Goal: Task Accomplishment & Management: Manage account settings

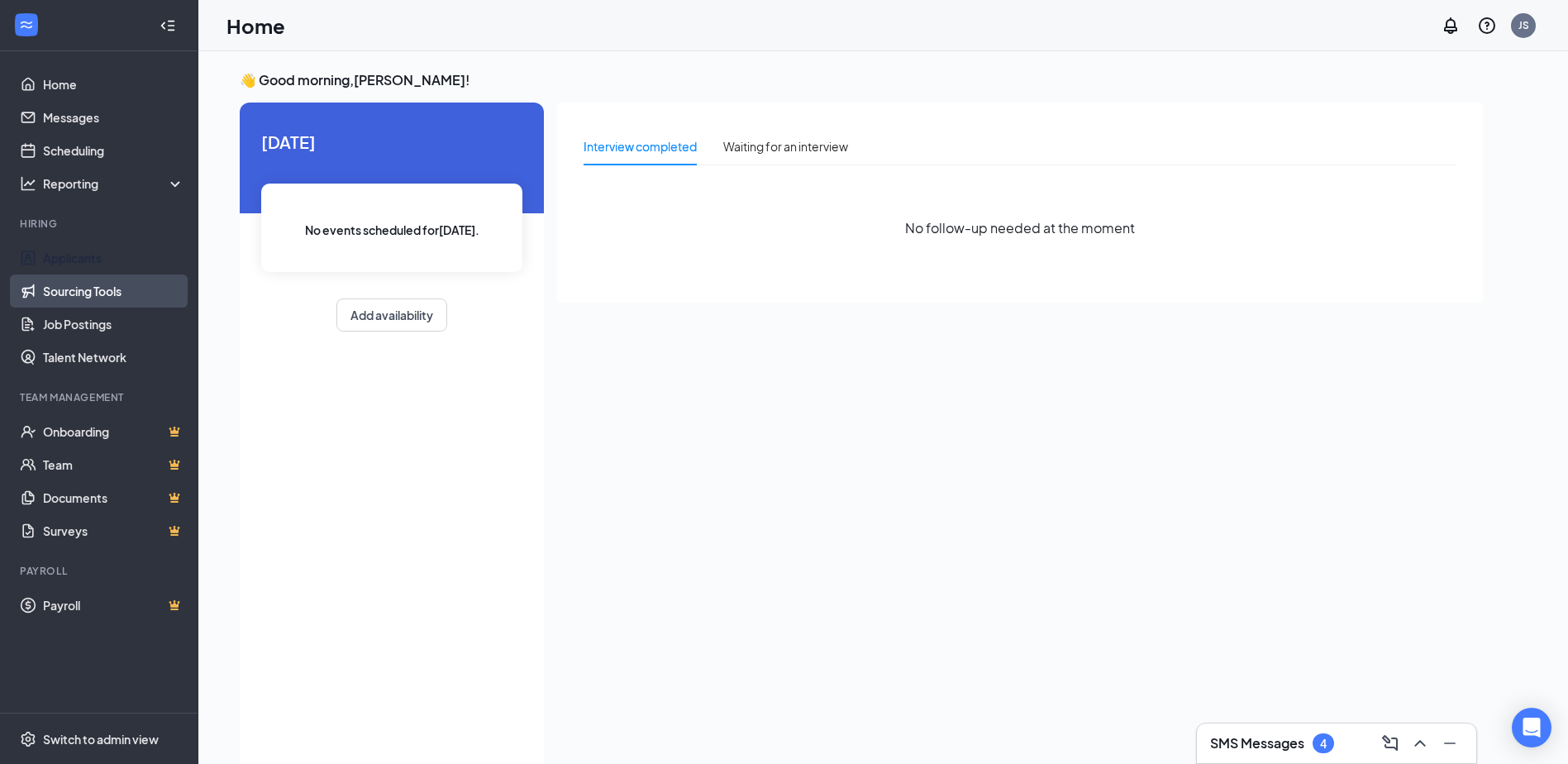
drag, startPoint x: 83, startPoint y: 265, endPoint x: 129, endPoint y: 279, distance: 48.1
click at [83, 265] on link "Applicants" at bounding box center [114, 257] width 142 height 33
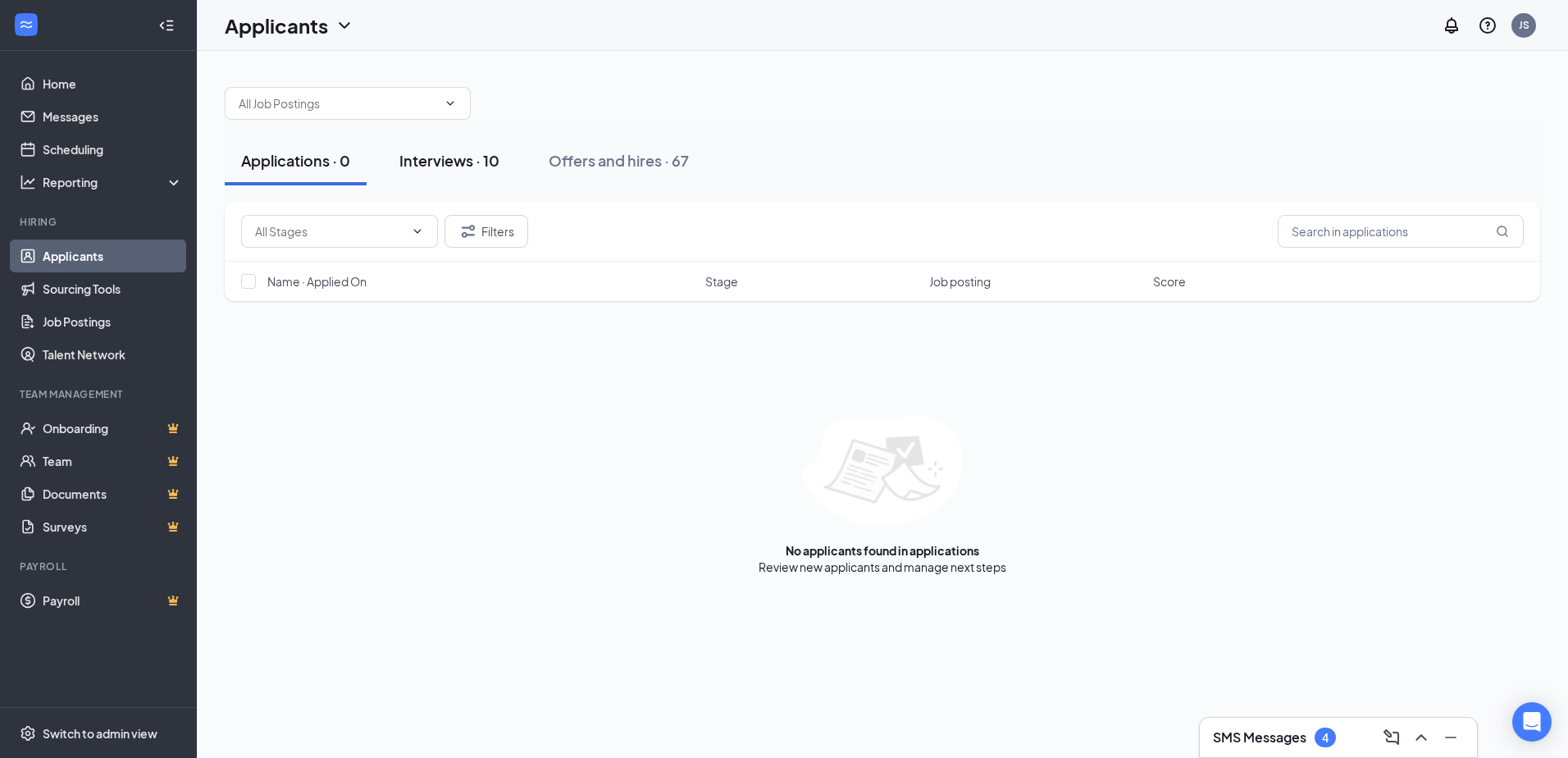
click at [432, 155] on div "Interviews · 10" at bounding box center [449, 160] width 101 height 20
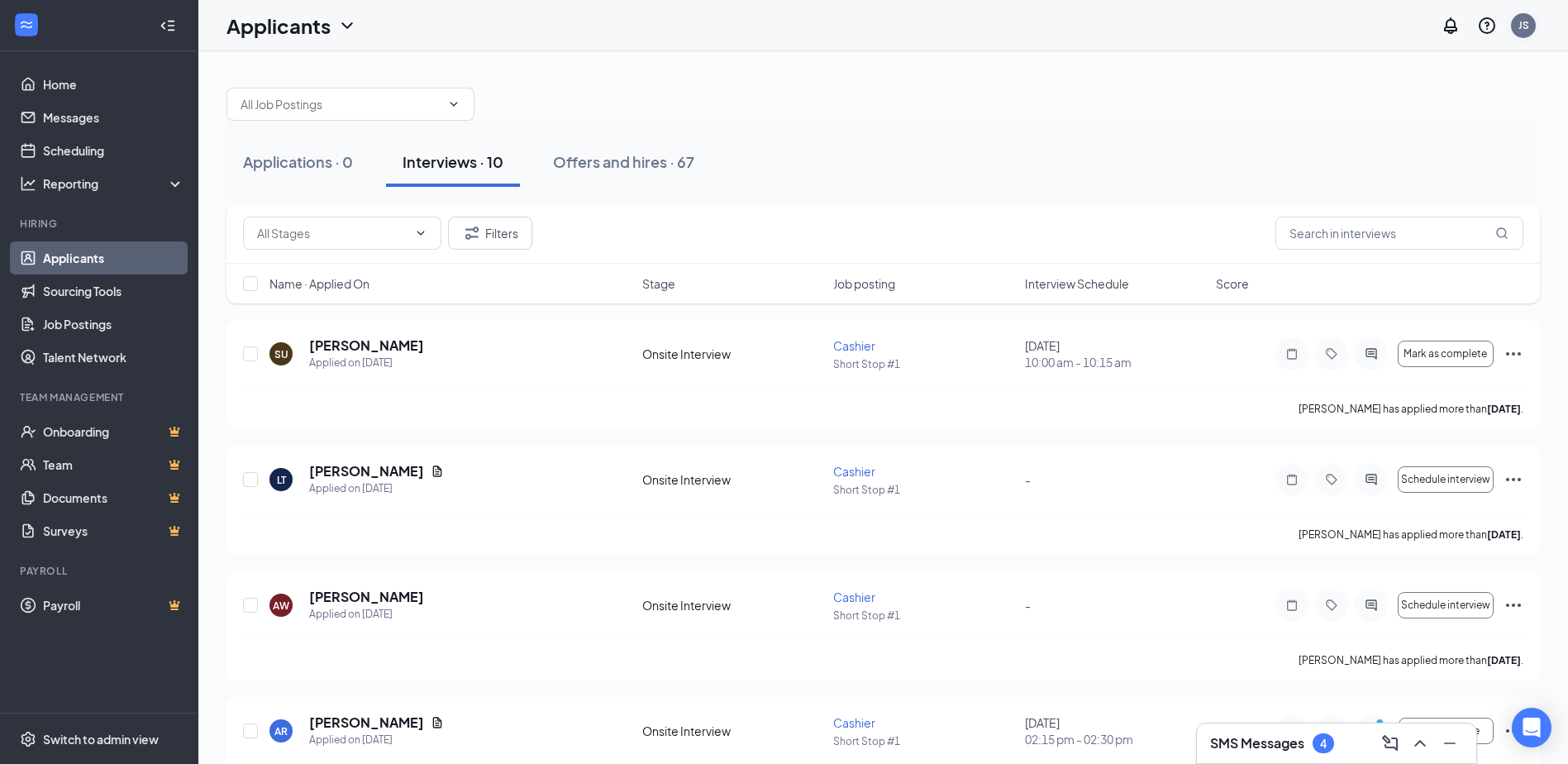
click at [1522, 24] on div "JS" at bounding box center [1524, 25] width 11 height 14
click at [1404, 225] on link "Switch account" at bounding box center [1393, 229] width 82 height 15
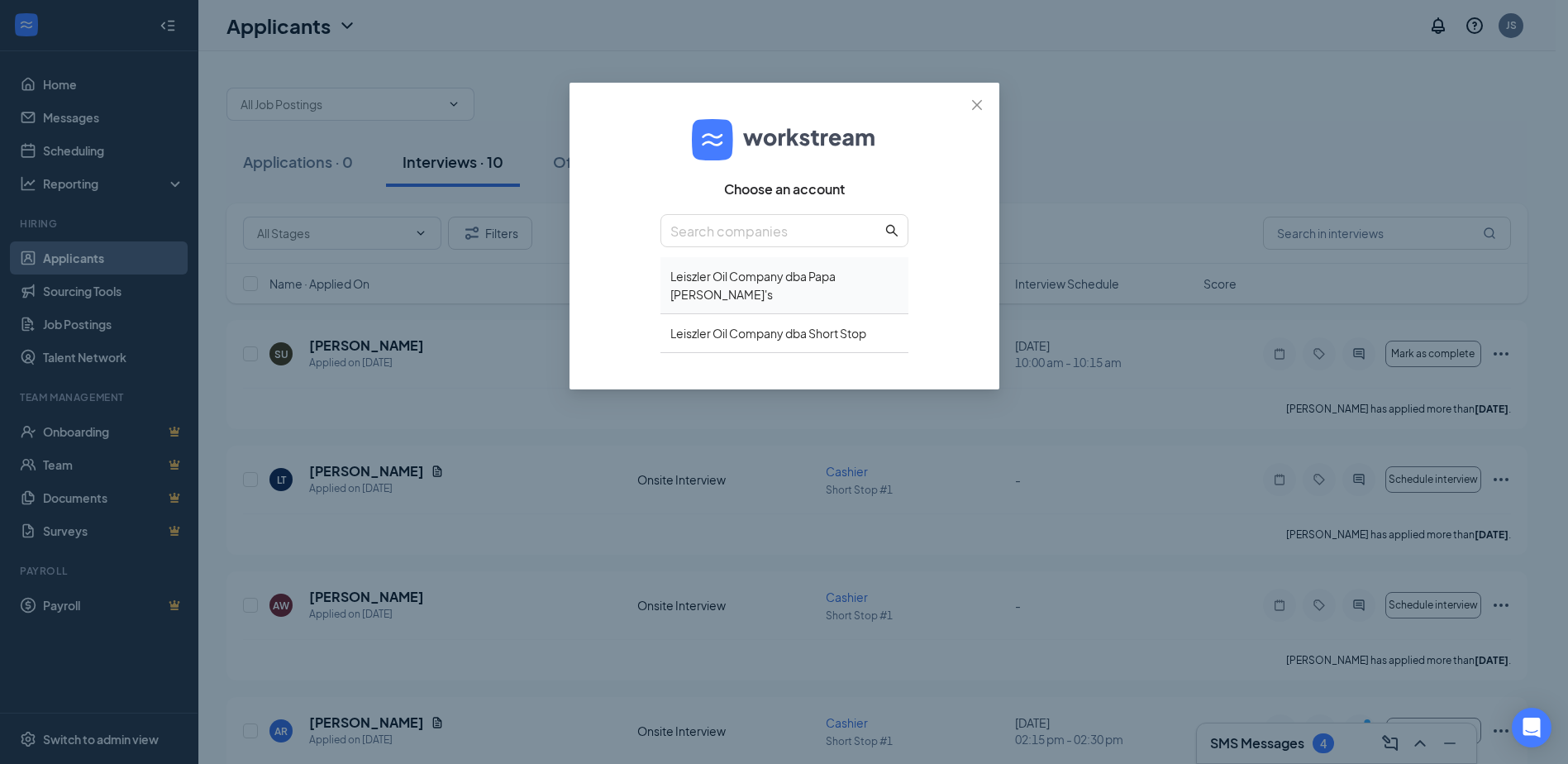
click at [782, 278] on div "Leiszler Oil Company dba Papa [PERSON_NAME]'s" at bounding box center [784, 286] width 248 height 57
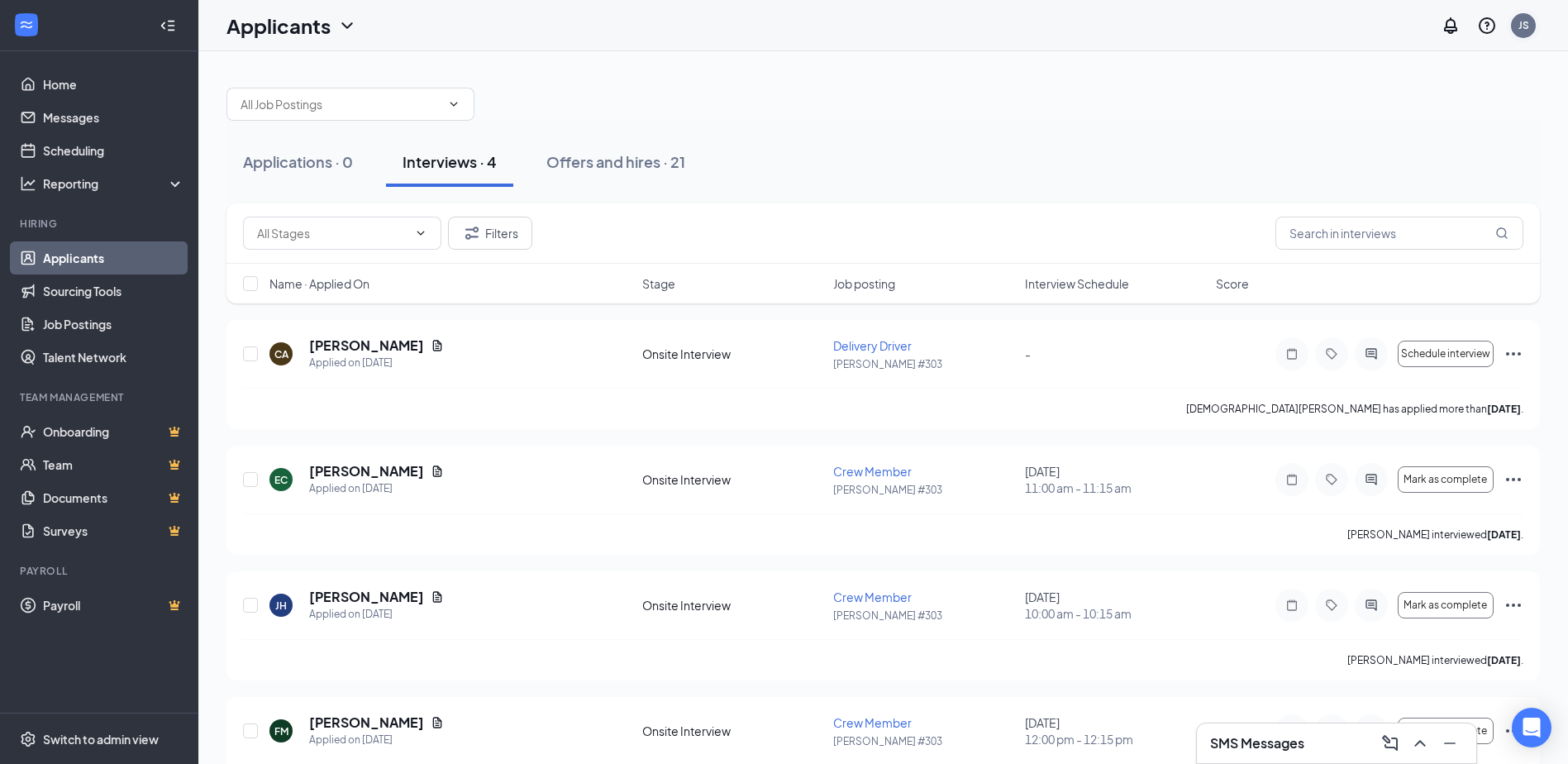
click at [1515, 30] on div "JS" at bounding box center [1524, 26] width 25 height 25
click at [1419, 221] on link "Switch account" at bounding box center [1393, 229] width 82 height 15
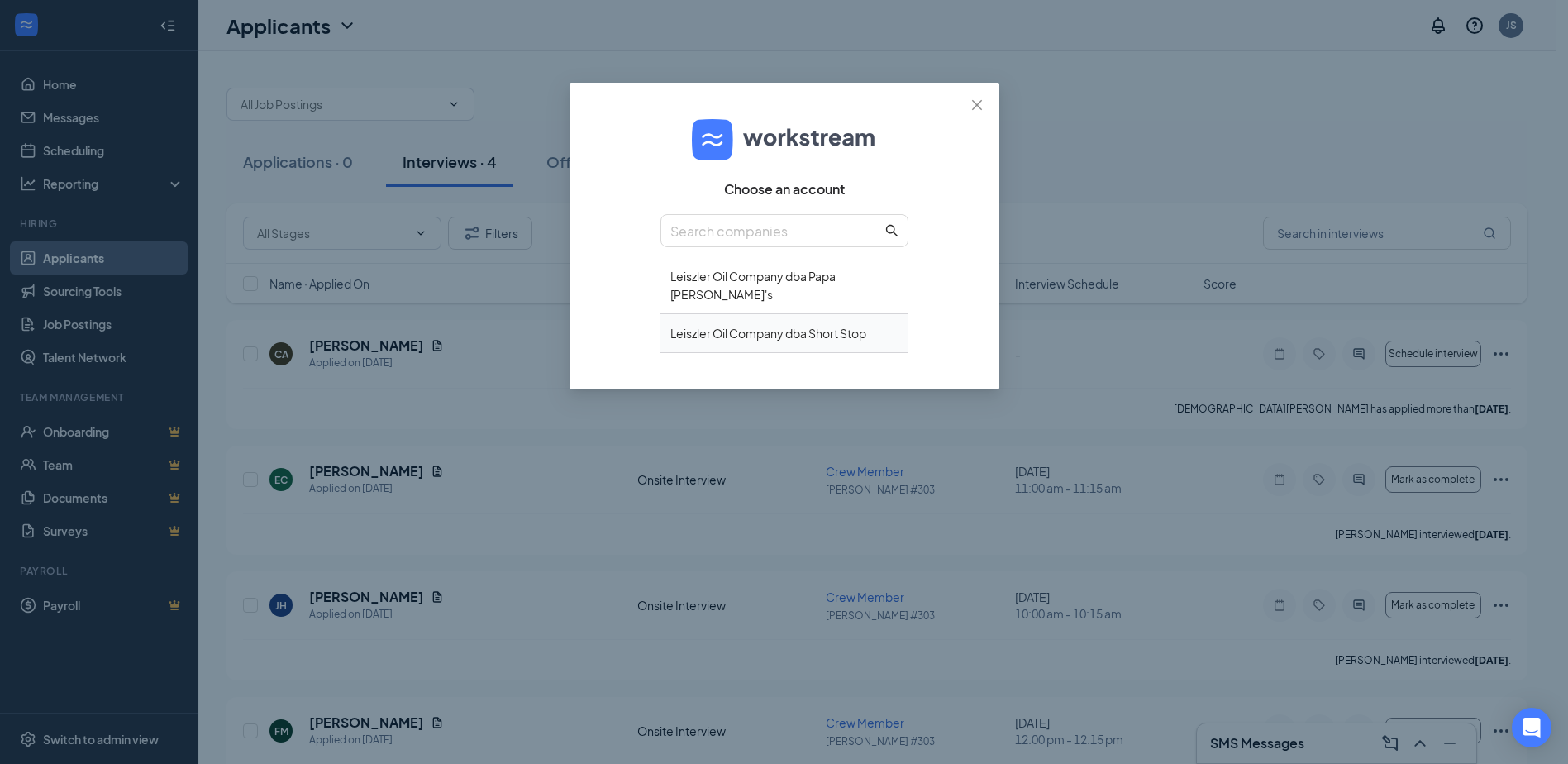
click at [754, 314] on div "Leiszler Oil Company dba Short Stop" at bounding box center [784, 333] width 248 height 39
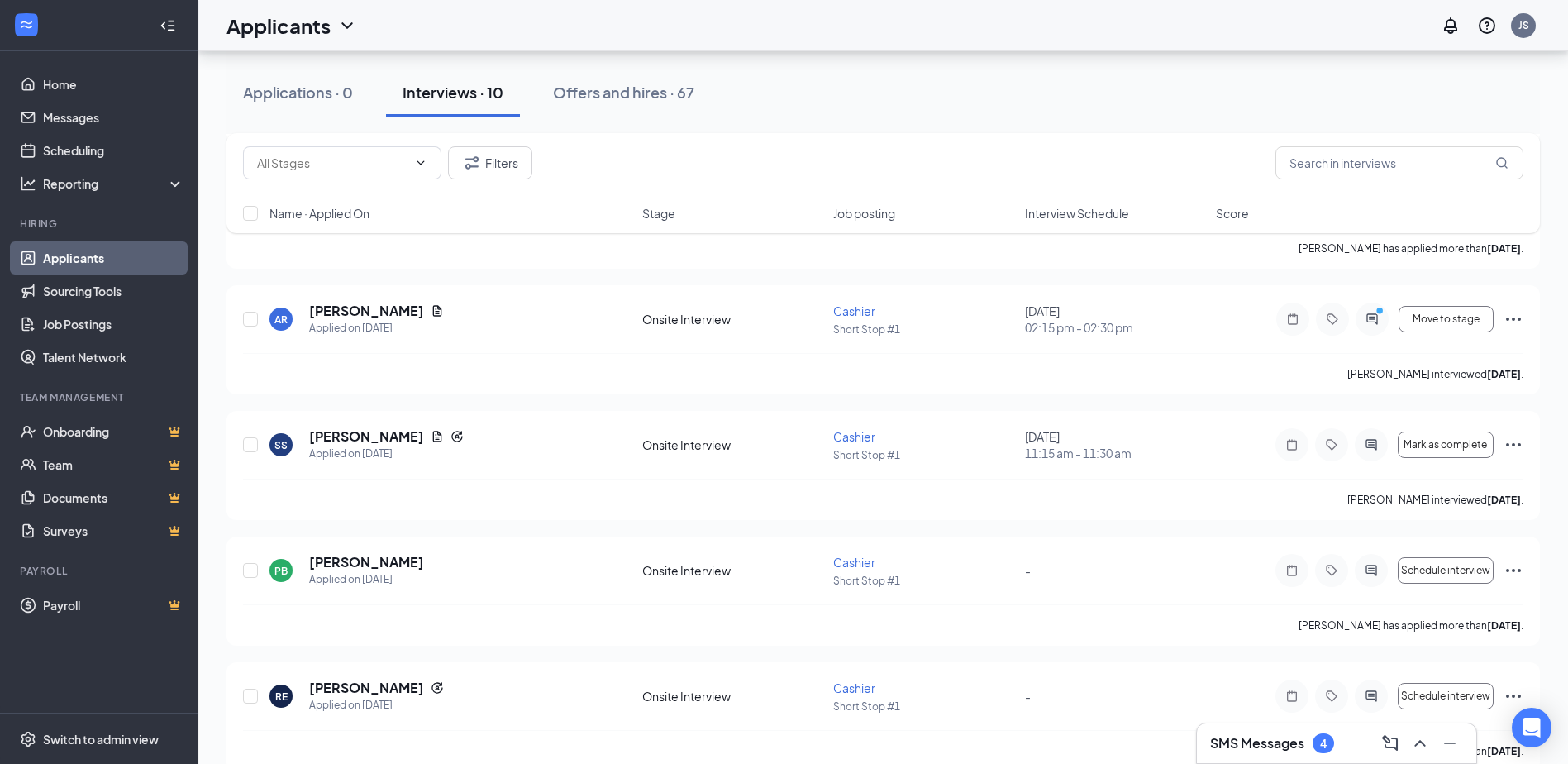
scroll to position [413, 0]
